Goal: Task Accomplishment & Management: Manage account settings

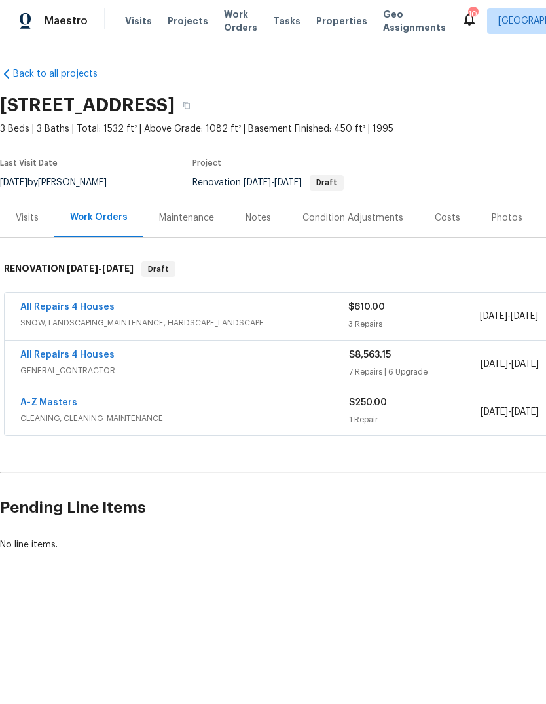
click at [102, 358] on link "All Repairs 4 Houses" at bounding box center [67, 354] width 94 height 9
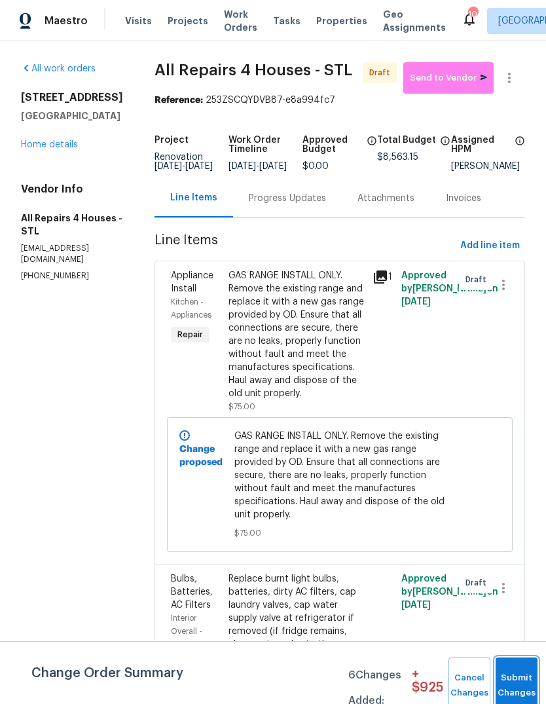
click at [510, 673] on button "Submit Changes" at bounding box center [517, 686] width 42 height 56
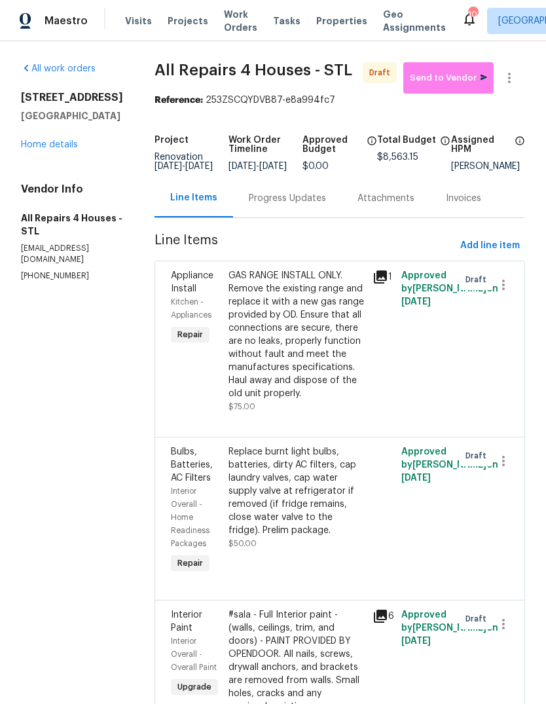
click at [60, 148] on link "Home details" at bounding box center [49, 144] width 57 height 9
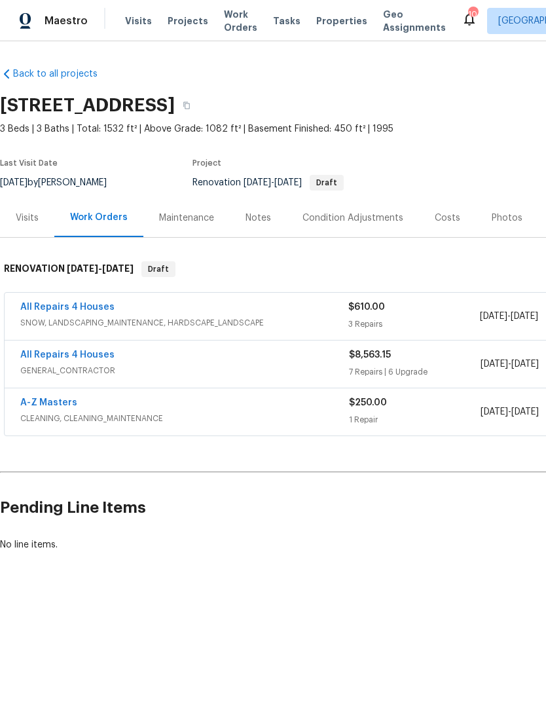
click at [62, 318] on span "SNOW, LANDSCAPING_MAINTENANCE, HARDSCAPE_LANDSCAPE" at bounding box center [184, 322] width 328 height 13
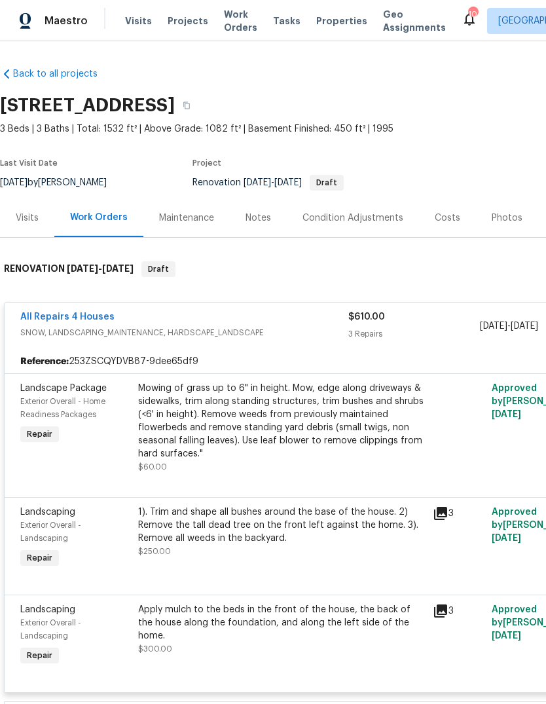
click at [58, 314] on link "All Repairs 4 Houses" at bounding box center [67, 316] width 94 height 9
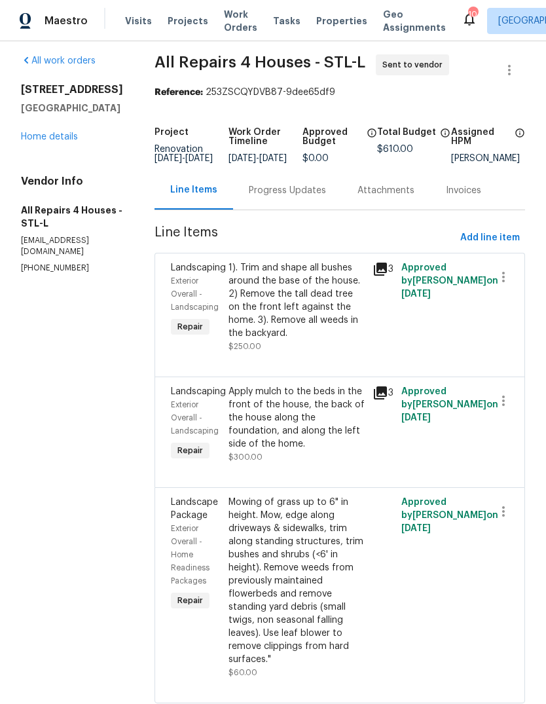
scroll to position [7, 0]
click at [385, 278] on icon at bounding box center [381, 270] width 16 height 16
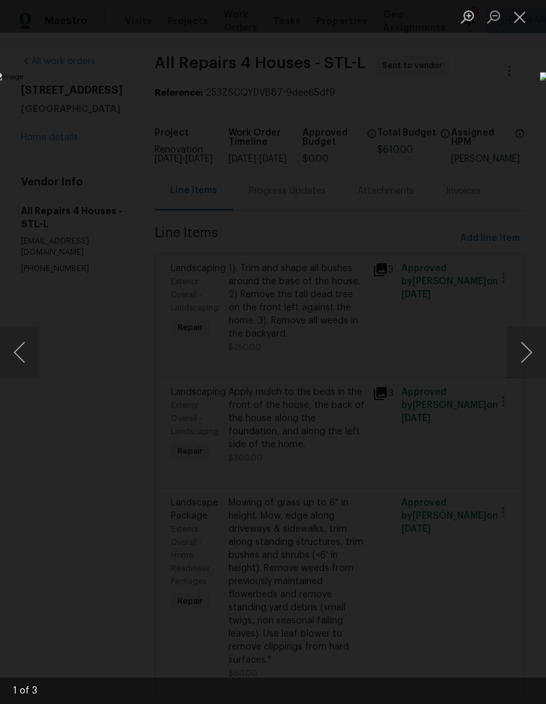
click at [525, 356] on button "Next image" at bounding box center [526, 352] width 39 height 52
click at [526, 356] on button "Next image" at bounding box center [526, 352] width 39 height 52
click at [522, 358] on button "Next image" at bounding box center [526, 352] width 39 height 52
click at [514, 20] on button "Close lightbox" at bounding box center [520, 16] width 26 height 23
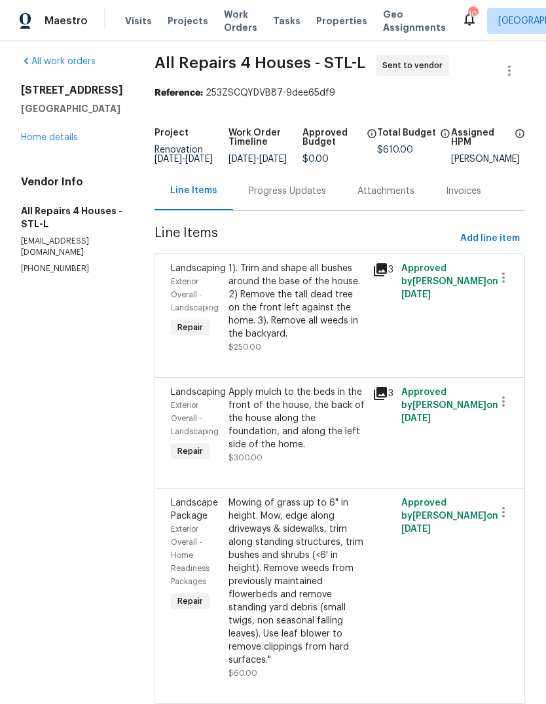
click at [387, 400] on icon at bounding box center [380, 393] width 13 height 13
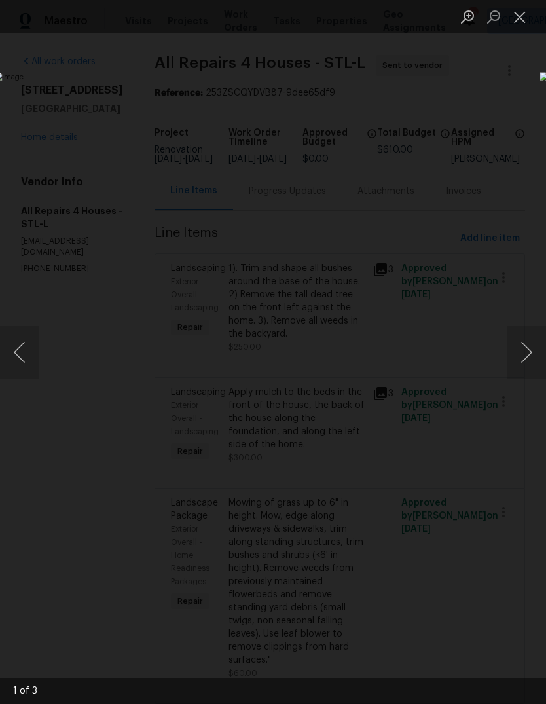
click at [524, 363] on button "Next image" at bounding box center [526, 352] width 39 height 52
click at [527, 365] on button "Next image" at bounding box center [526, 352] width 39 height 52
click at [523, 364] on button "Next image" at bounding box center [526, 352] width 39 height 52
click at [523, 18] on button "Close lightbox" at bounding box center [520, 16] width 26 height 23
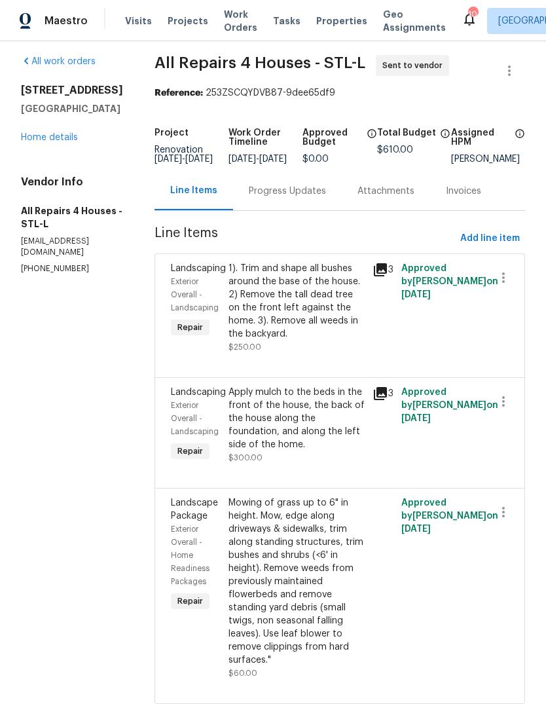
click at [62, 138] on link "Home details" at bounding box center [49, 137] width 57 height 9
